Goal: Task Accomplishment & Management: Manage account settings

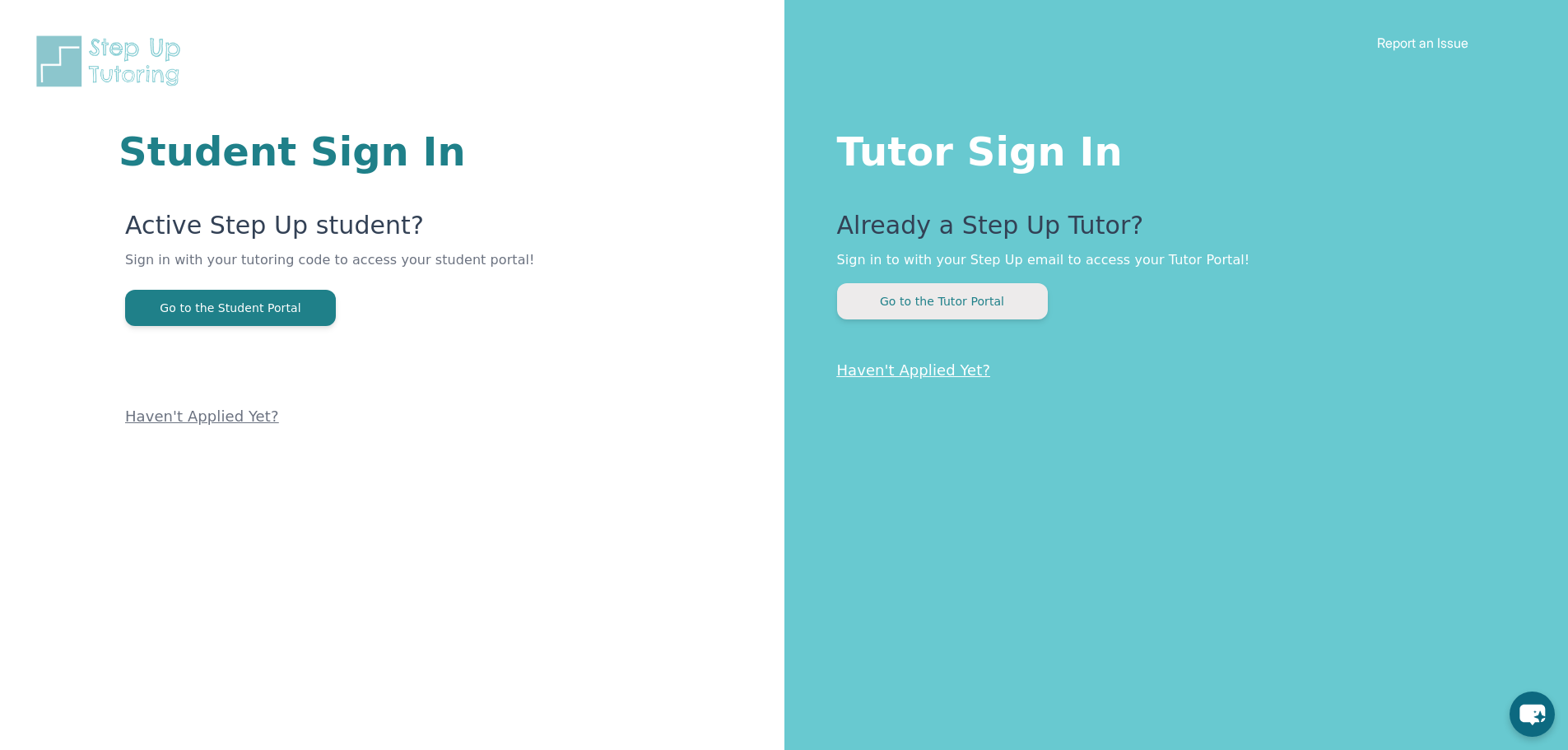
click at [993, 310] on button "Go to the Tutor Portal" at bounding box center [942, 302] width 211 height 36
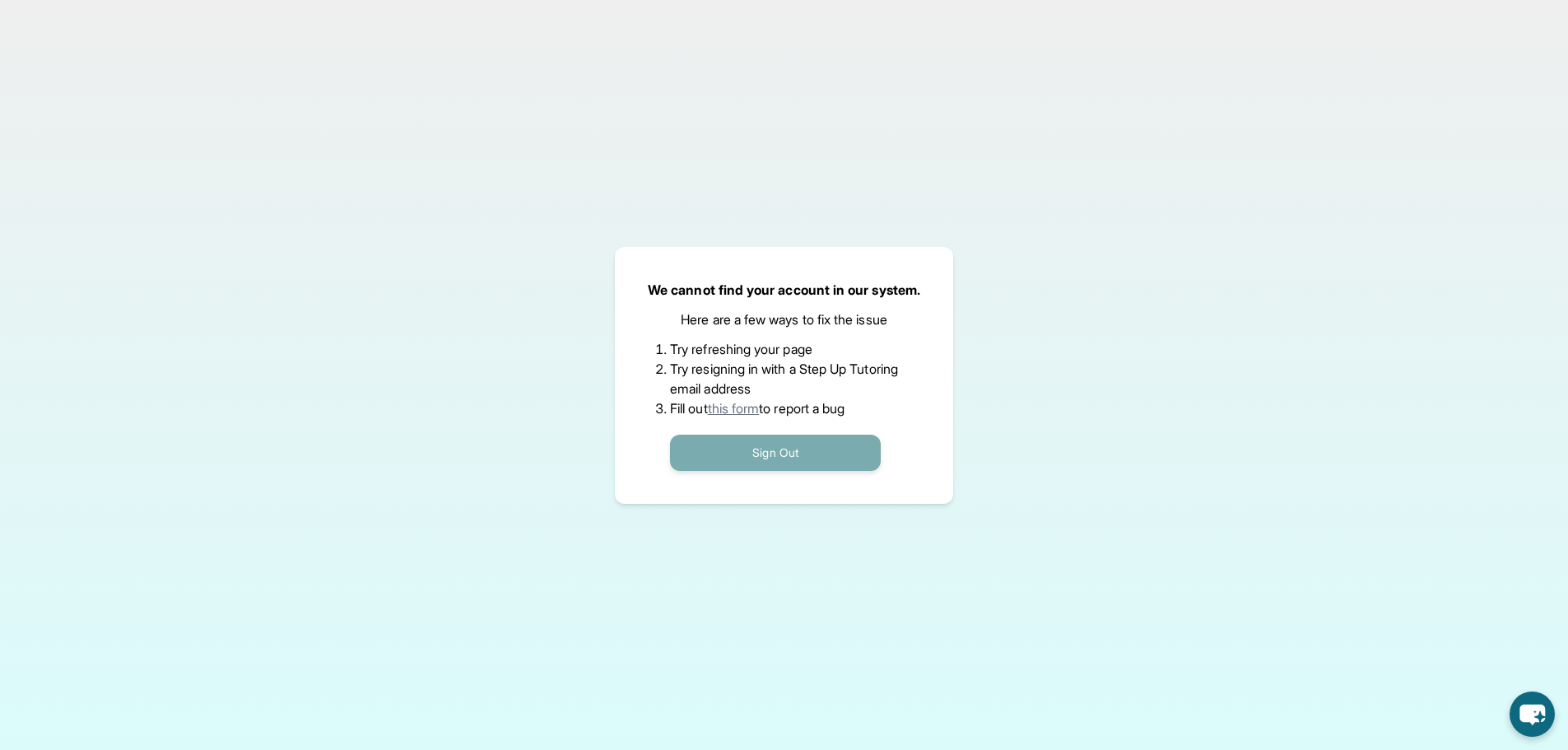
click at [774, 437] on button "Sign Out" at bounding box center [775, 453] width 211 height 36
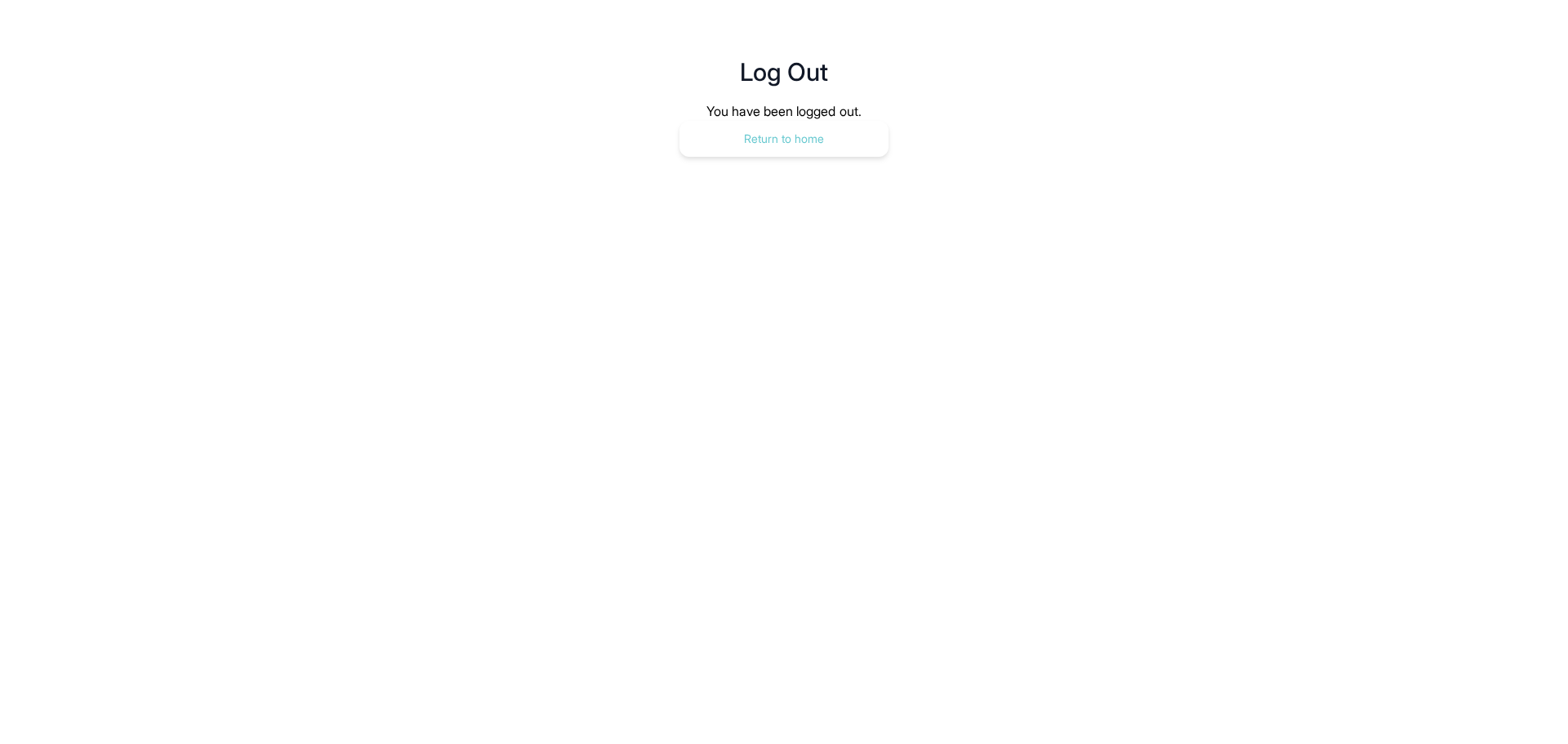
click at [791, 123] on button "Return to home" at bounding box center [783, 139] width 209 height 36
